Goal: Book appointment/travel/reservation

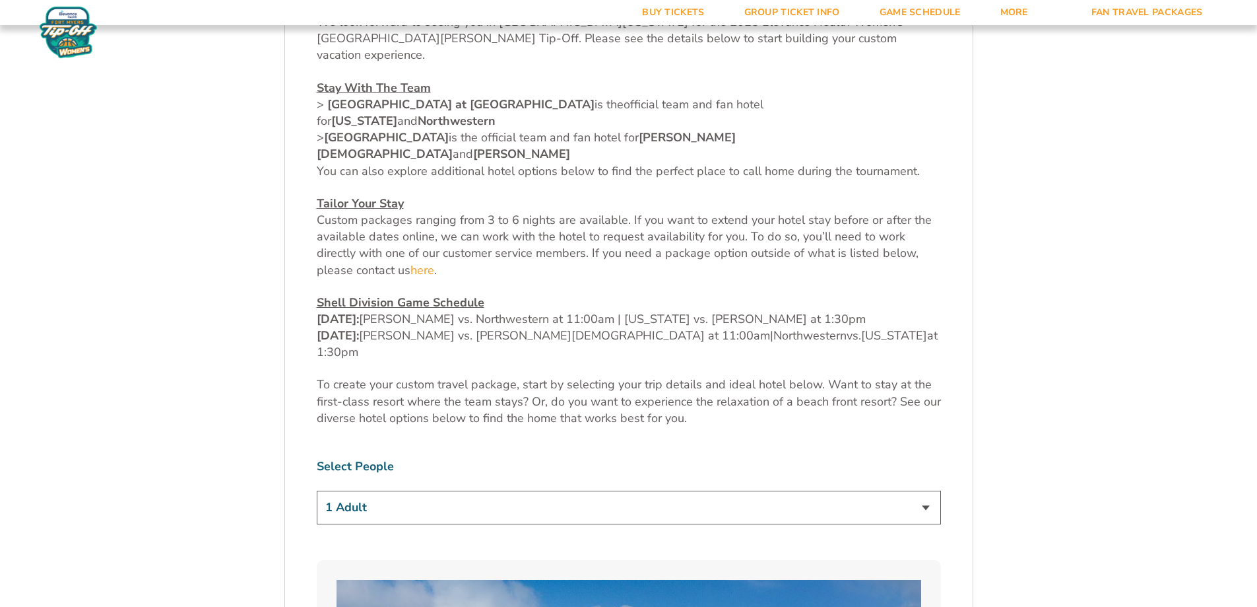
scroll to position [792, 0]
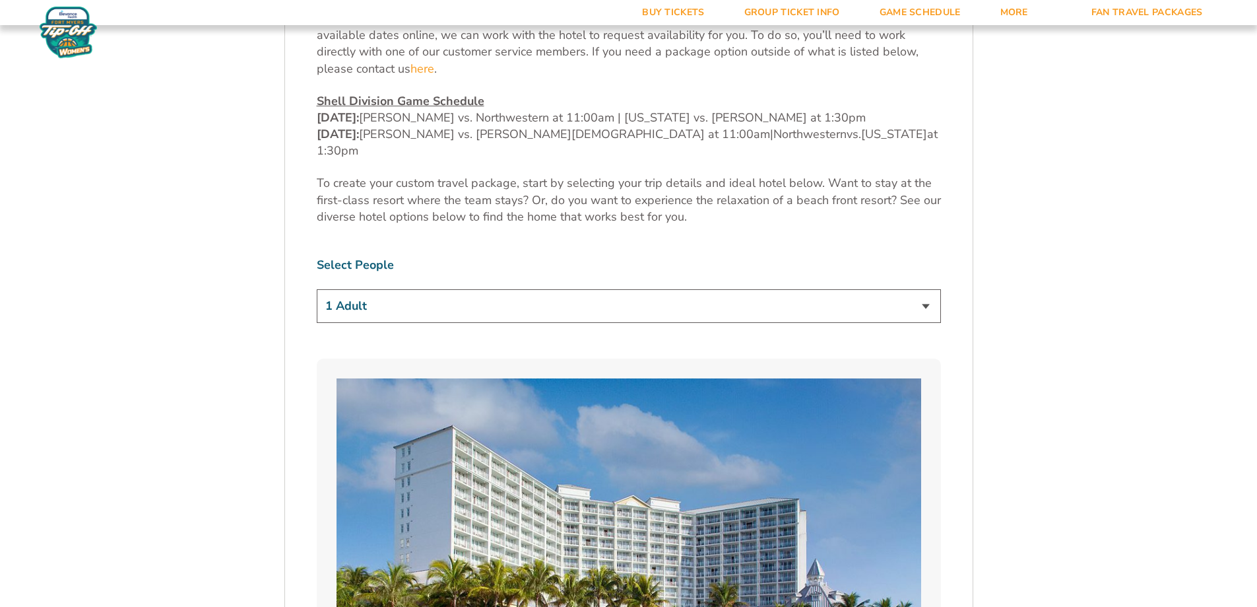
click at [922, 289] on select "1 Adult 2 Adults 3 Adults 4 Adults 2 Adults + 1 Child 2 Adults + 2 Children 2 A…" at bounding box center [629, 306] width 624 height 34
select select "2 Adults"
click at [317, 289] on select "1 Adult 2 Adults 3 Adults 4 Adults 2 Adults + 1 Child 2 Adults + 2 Children 2 A…" at bounding box center [629, 306] width 624 height 34
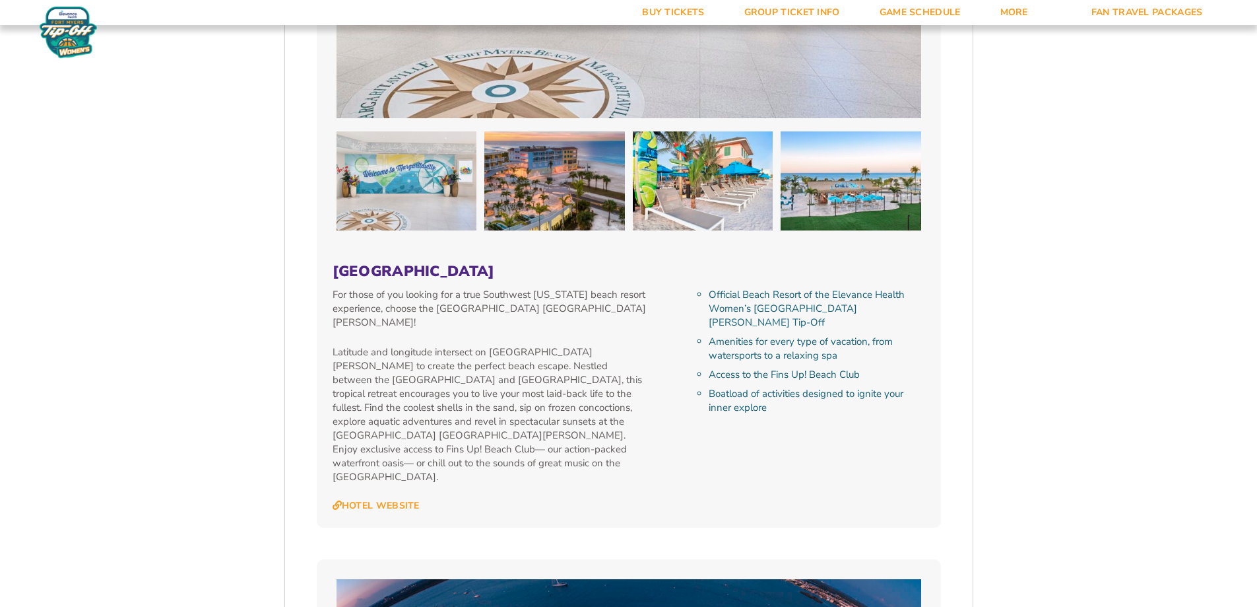
scroll to position [2970, 0]
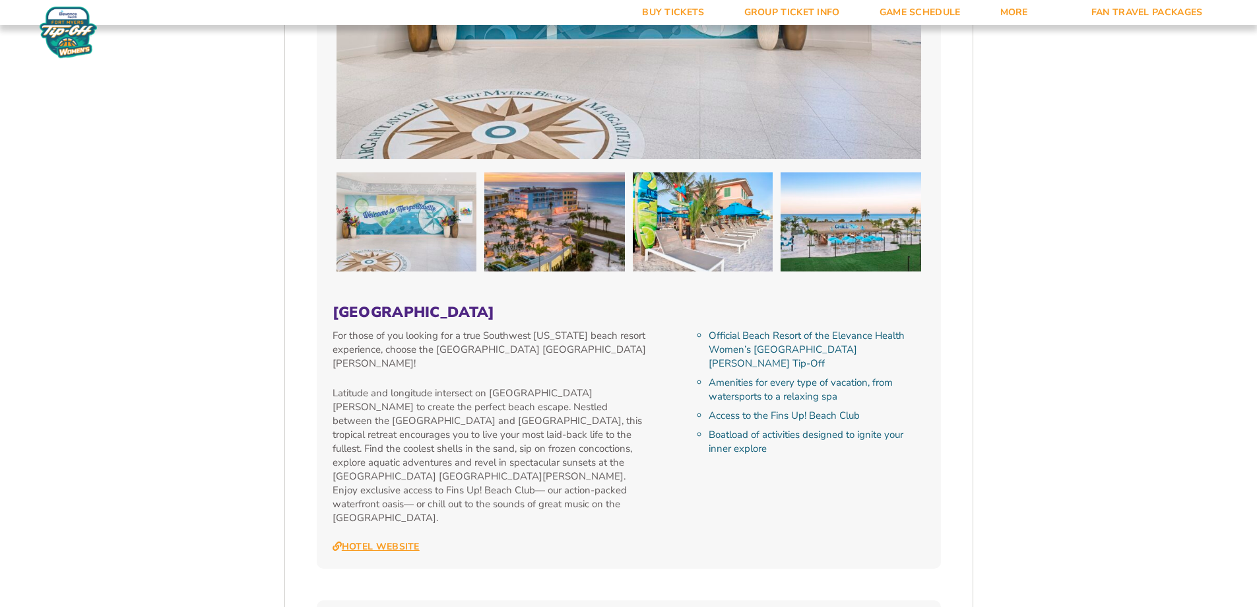
click at [388, 541] on link "Hotel Website" at bounding box center [376, 547] width 87 height 12
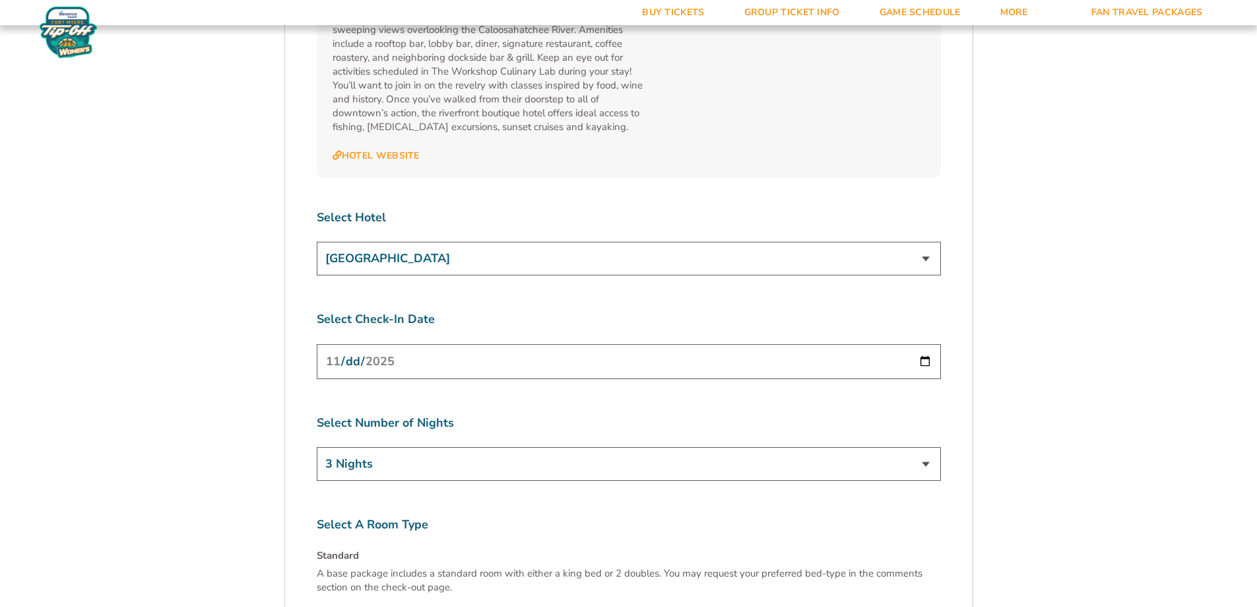
scroll to position [4950, 0]
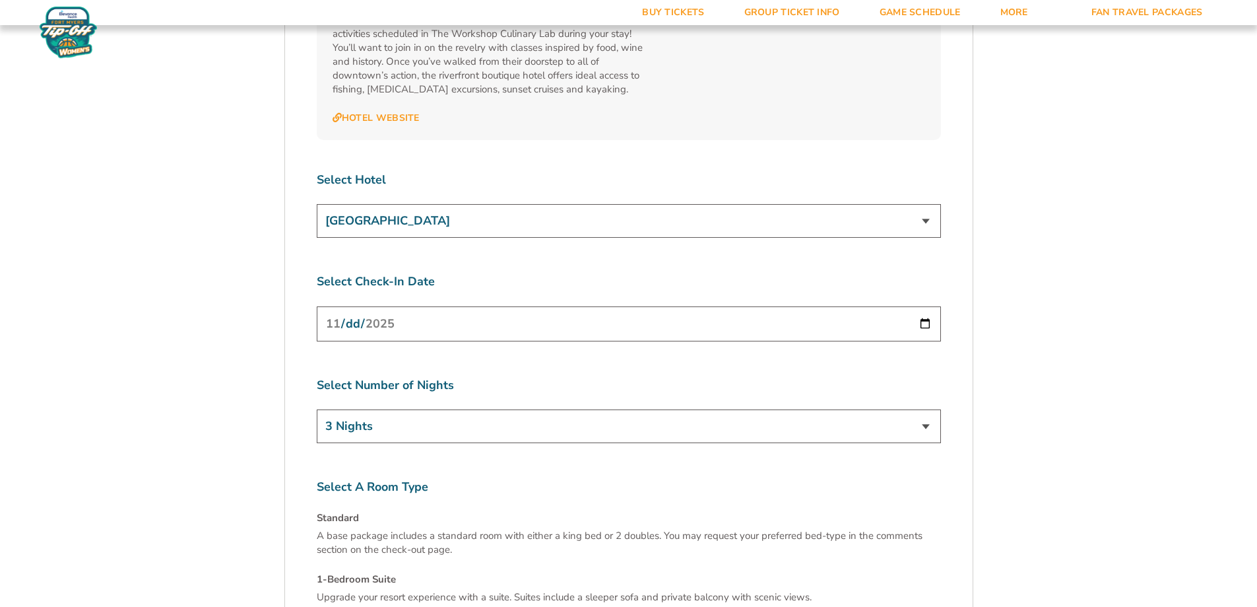
select select "1-Bedroom Suite"
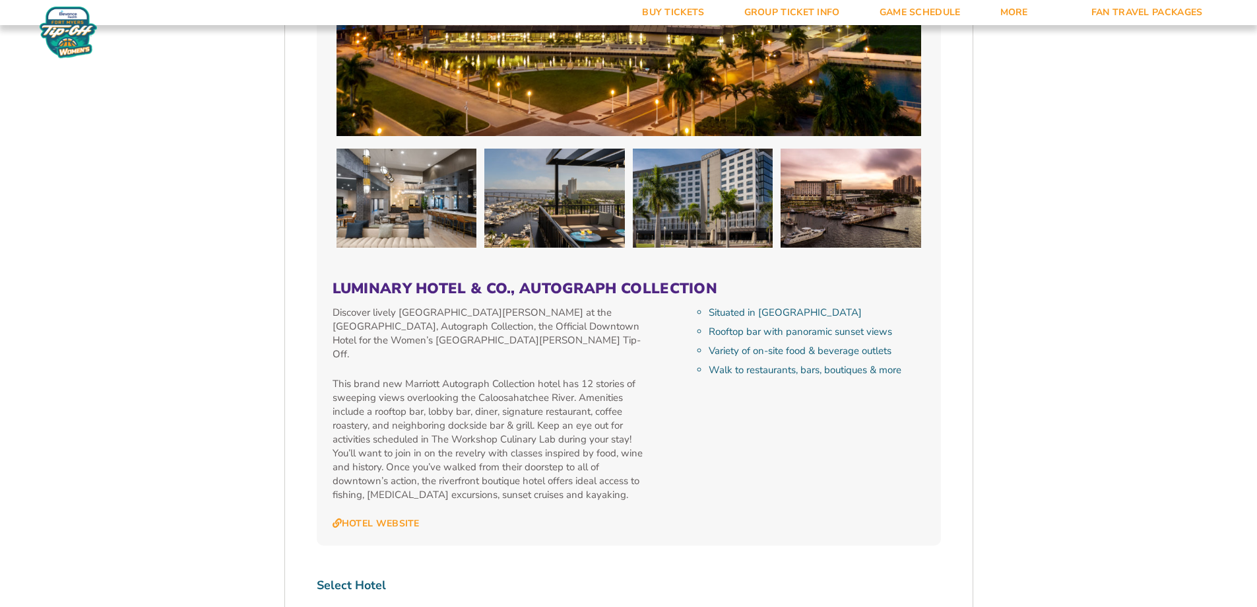
scroll to position [4686, 0]
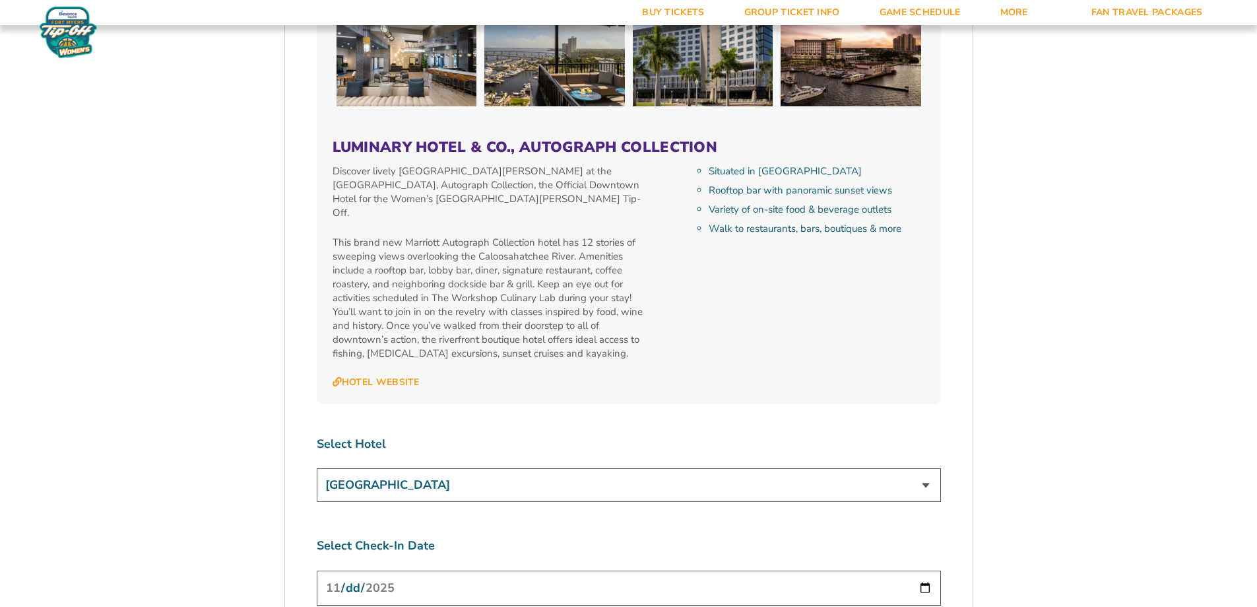
click at [927, 468] on select "[GEOGRAPHIC_DATA] [GEOGRAPHIC_DATA] at [GEOGRAPHIC_DATA] [GEOGRAPHIC_DATA] [GEO…" at bounding box center [629, 485] width 624 height 34
select select "12378"
click at [317, 468] on select "[GEOGRAPHIC_DATA] [GEOGRAPHIC_DATA] at [GEOGRAPHIC_DATA] [GEOGRAPHIC_DATA] [GEO…" at bounding box center [629, 485] width 624 height 34
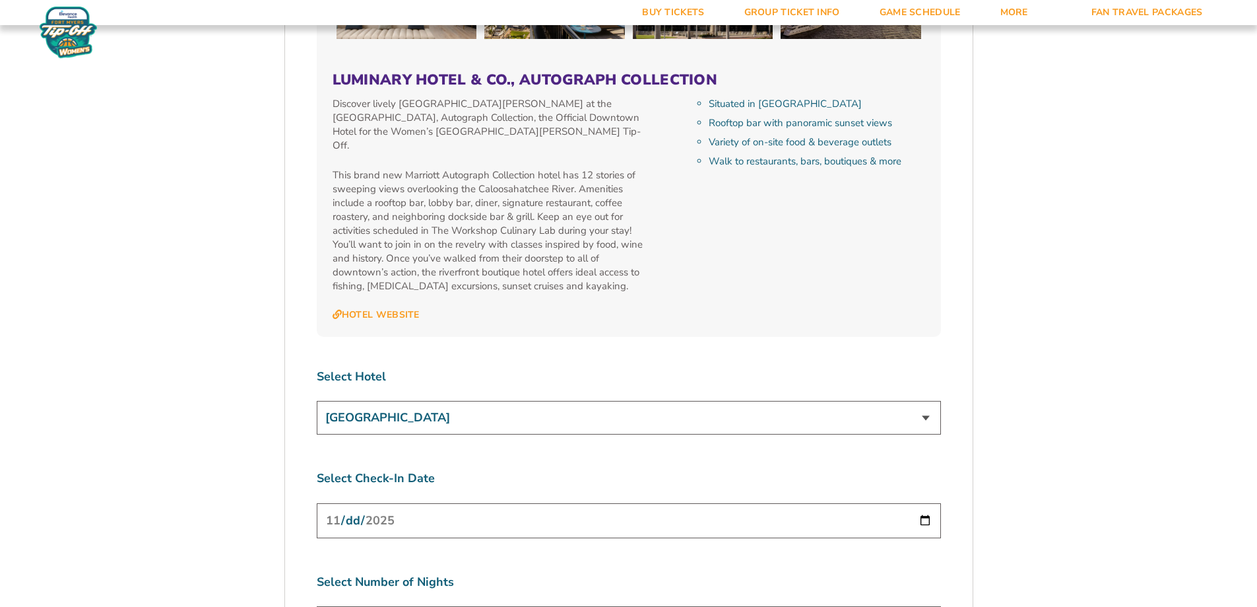
scroll to position [4752, 0]
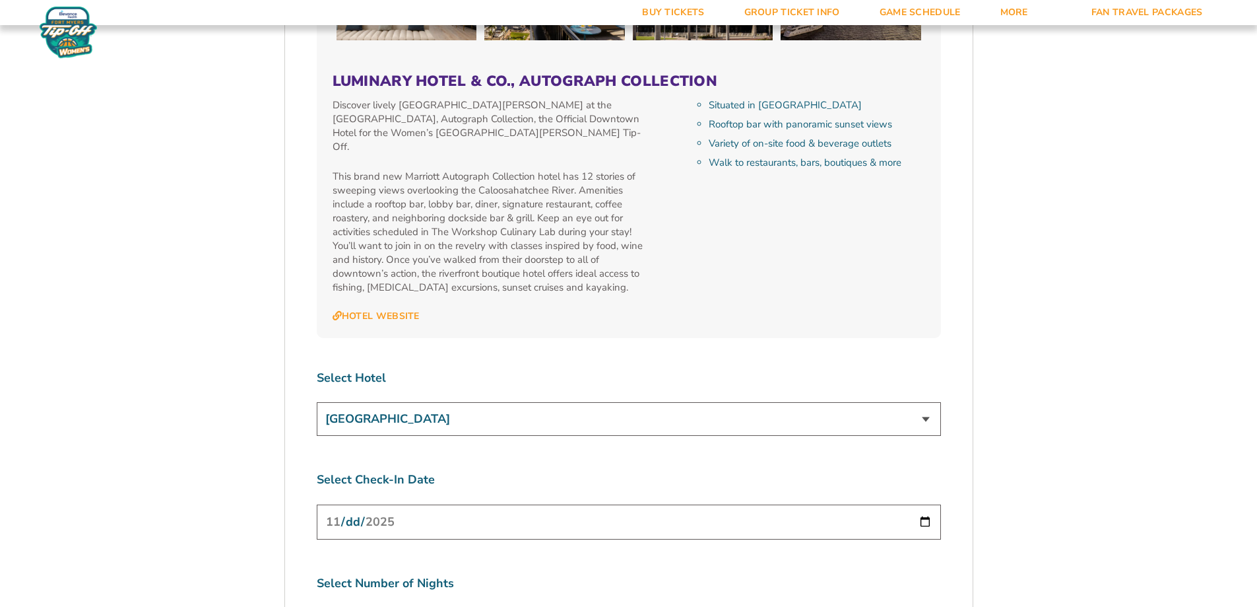
click at [923, 504] on input "[DATE]" at bounding box center [629, 521] width 624 height 35
select select "4 Nights"
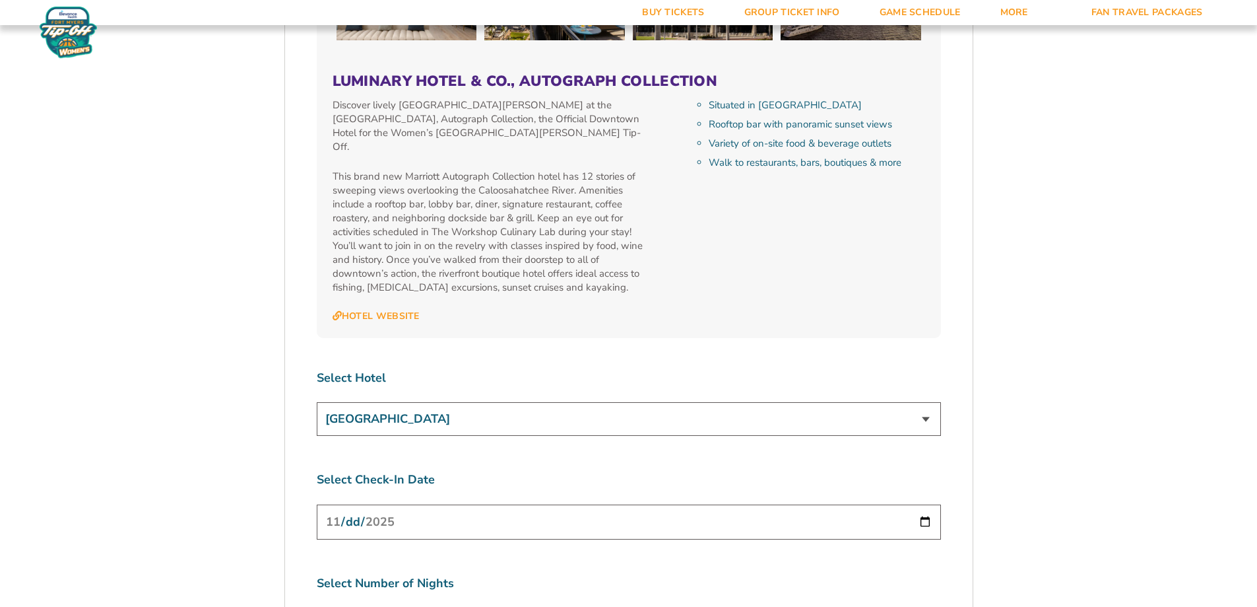
click at [925, 504] on input "[DATE]" at bounding box center [629, 521] width 624 height 35
click at [596, 471] on div "Select Check-In Date [DATE]" at bounding box center [629, 506] width 624 height 71
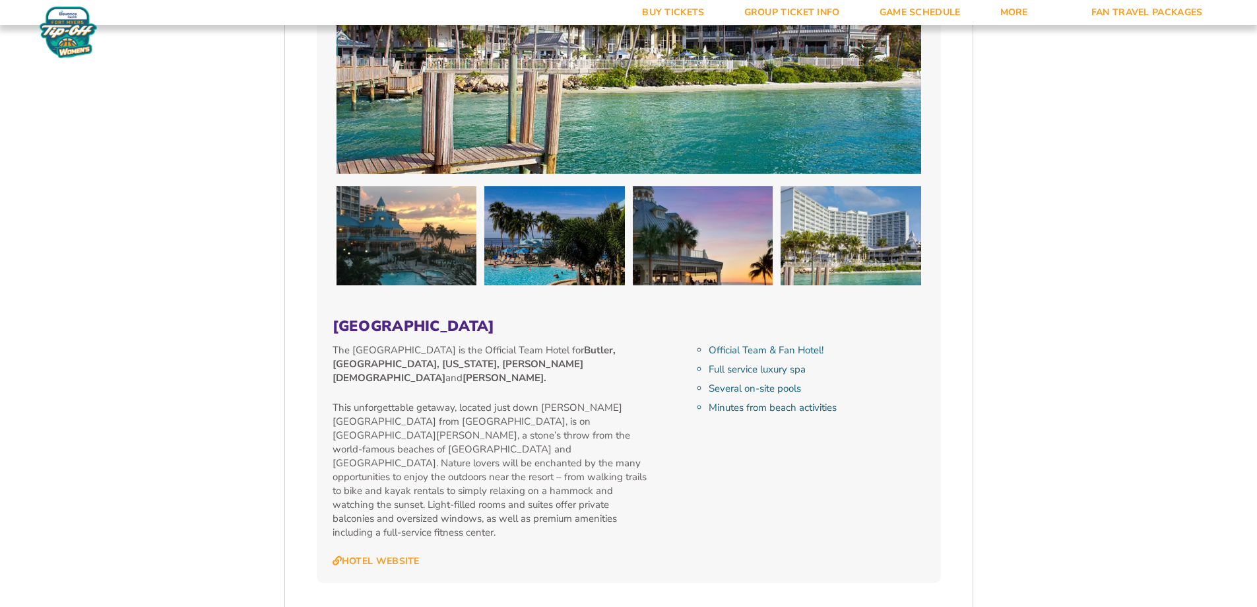
scroll to position [1386, 0]
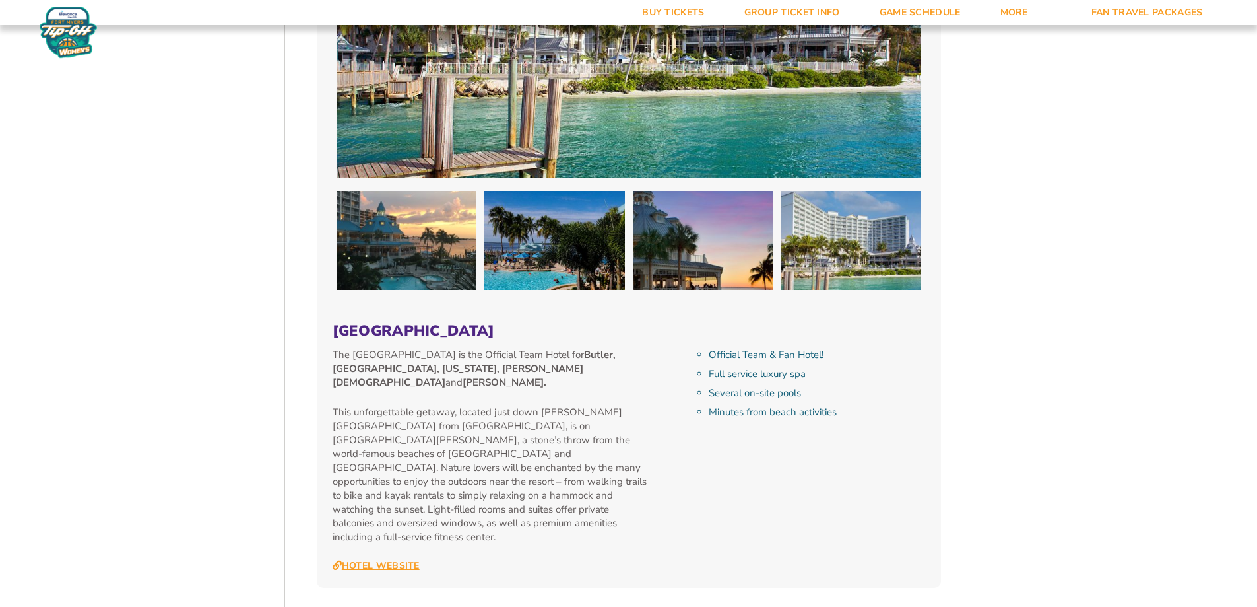
click at [366, 560] on link "Hotel Website" at bounding box center [376, 566] width 87 height 12
